Goal: Find contact information: Find contact information

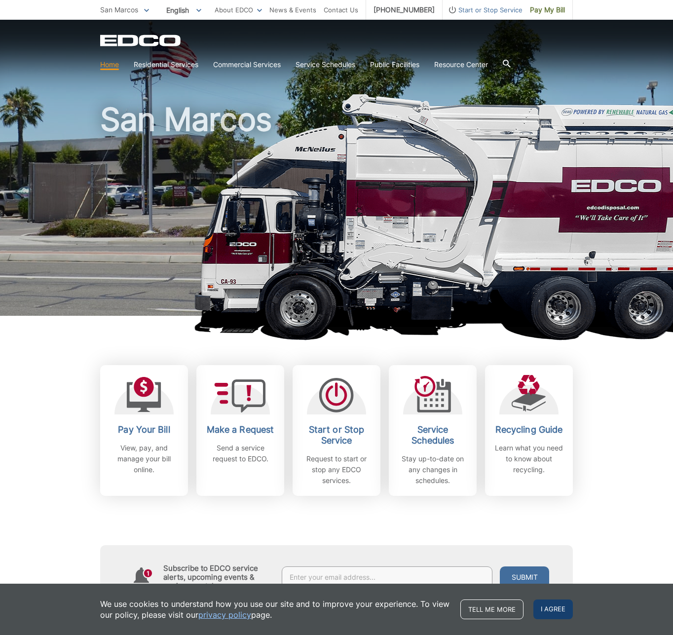
click at [557, 617] on span "I agree" at bounding box center [552, 609] width 39 height 20
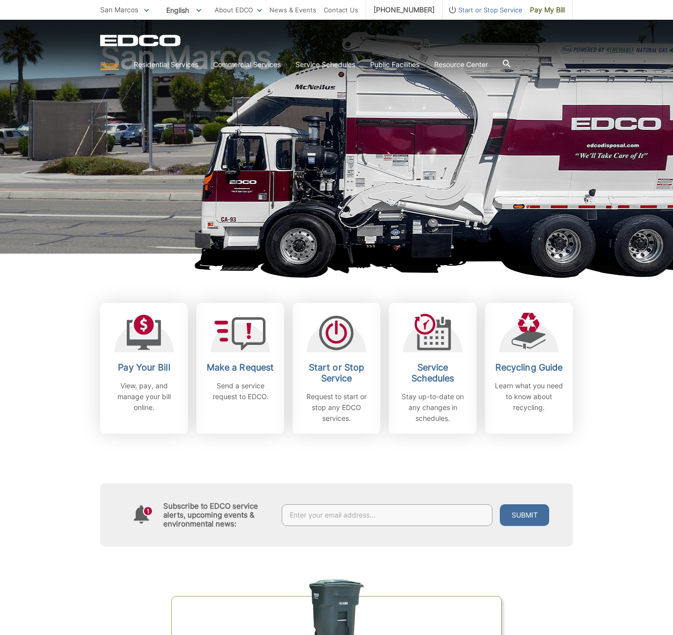
scroll to position [66, 0]
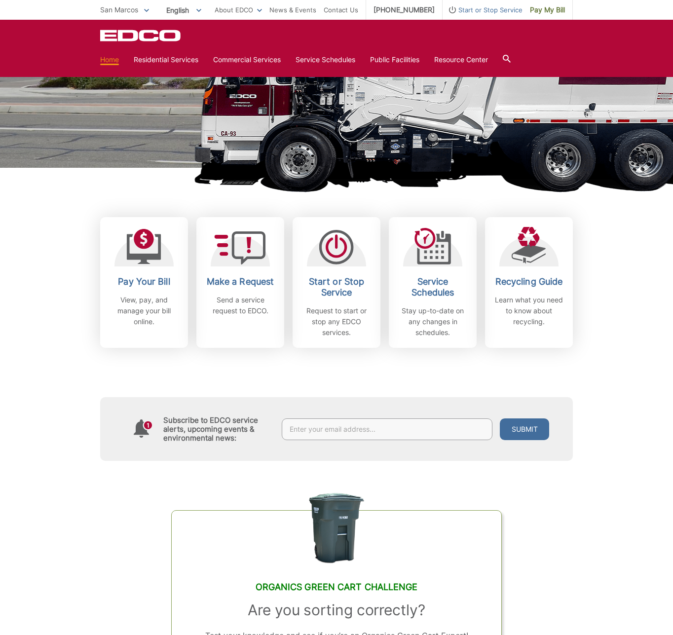
scroll to position [0, 0]
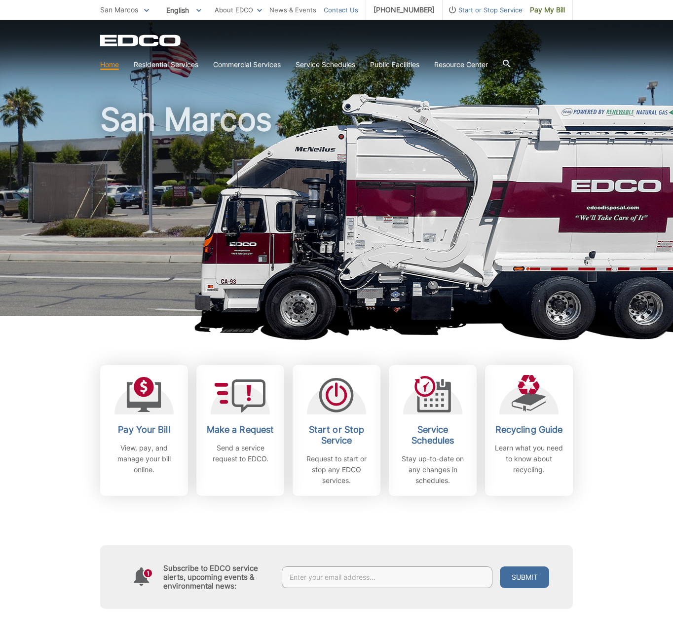
click at [341, 8] on link "Contact Us" at bounding box center [340, 9] width 35 height 11
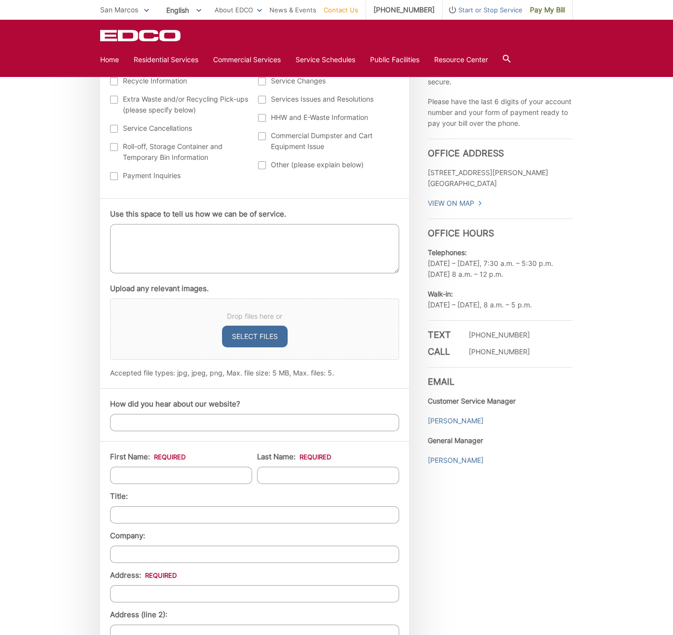
scroll to position [444, 0]
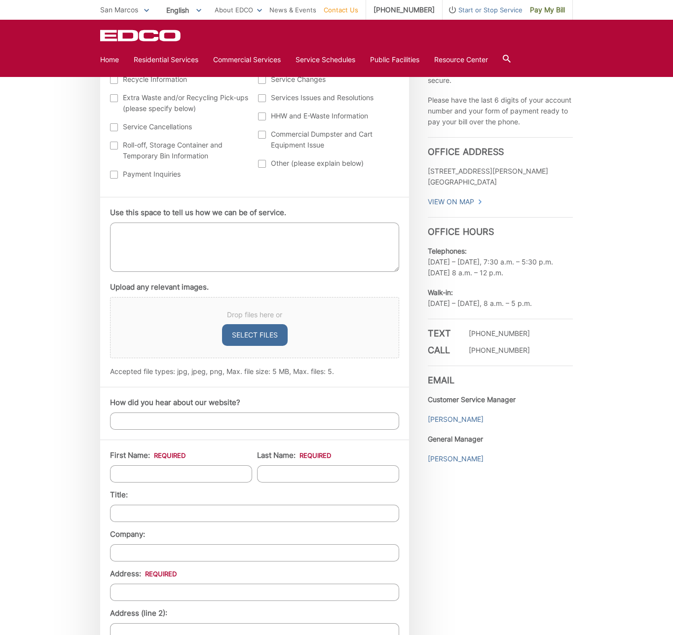
drag, startPoint x: 518, startPoint y: 475, endPoint x: 495, endPoint y: 472, distance: 23.3
click at [495, 472] on div "Employment Download Our Employment Application Pay-by-Phone [PHONE_NUMBER] EDCO…" at bounding box center [499, 473] width 145 height 1082
click at [467, 457] on link "[PERSON_NAME]" at bounding box center [455, 458] width 56 height 11
